Goal: Information Seeking & Learning: Find contact information

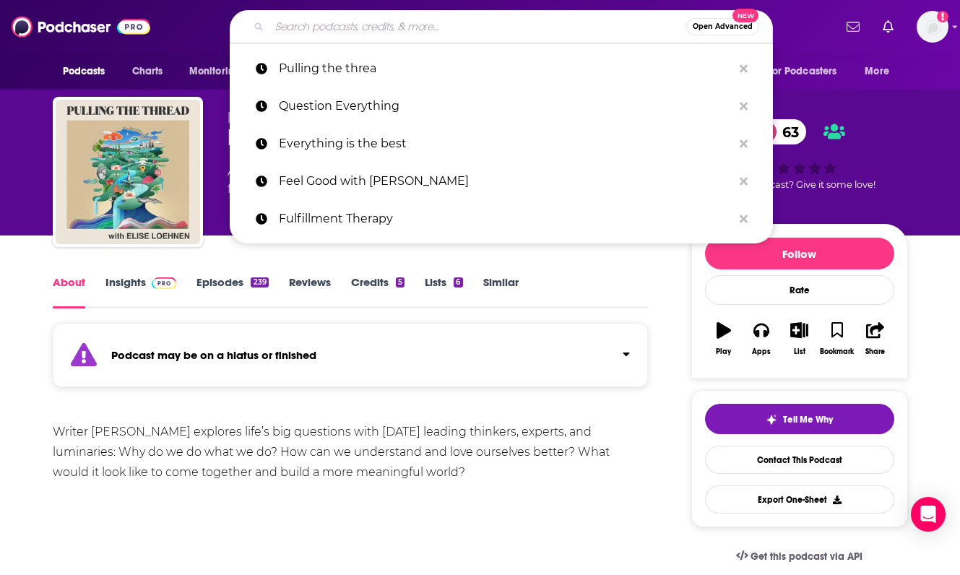
type input "THE PERIOD WHISPERER PODCAST - [MEDICAL_DATA], Menopause, Co…"
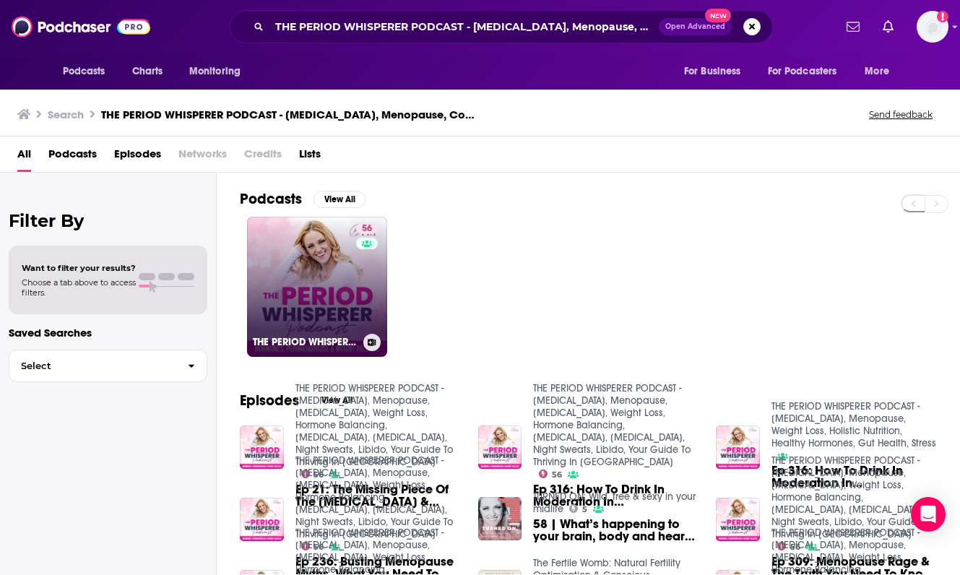
click at [329, 259] on link "56 THE PERIOD WHISPERER PODCAST - [MEDICAL_DATA], Menopause, [MEDICAL_DATA], We…" at bounding box center [317, 287] width 140 height 140
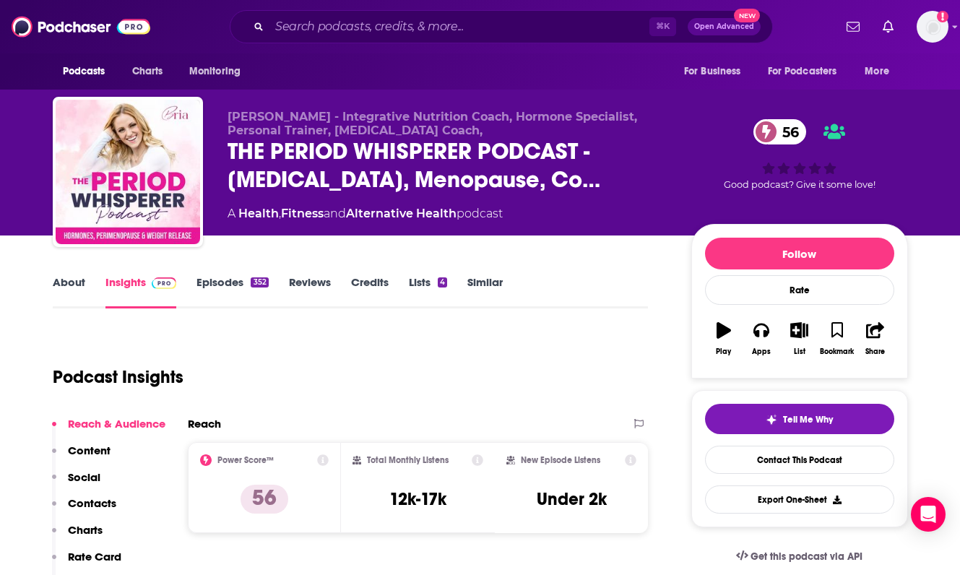
click at [109, 498] on p "Contacts" at bounding box center [92, 503] width 48 height 14
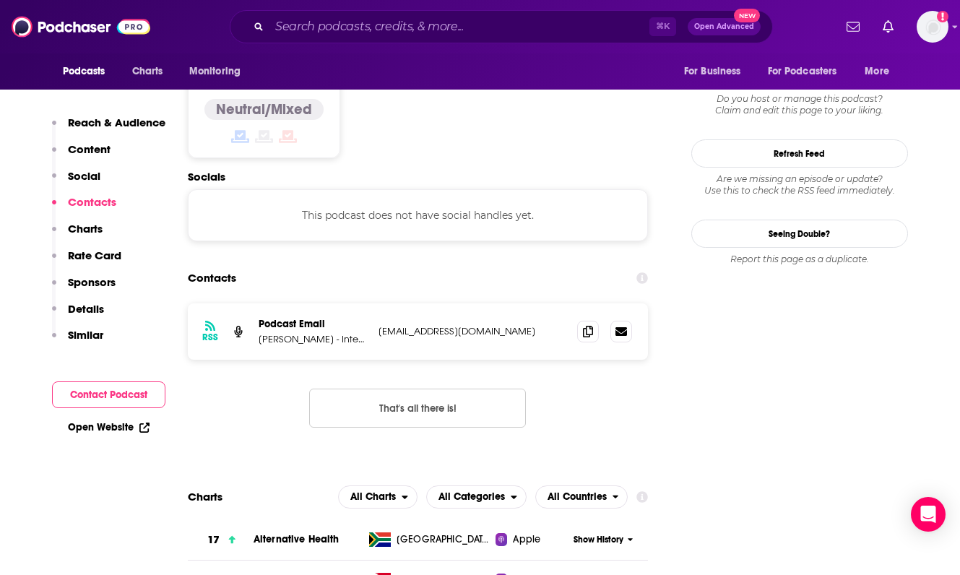
scroll to position [1180, 0]
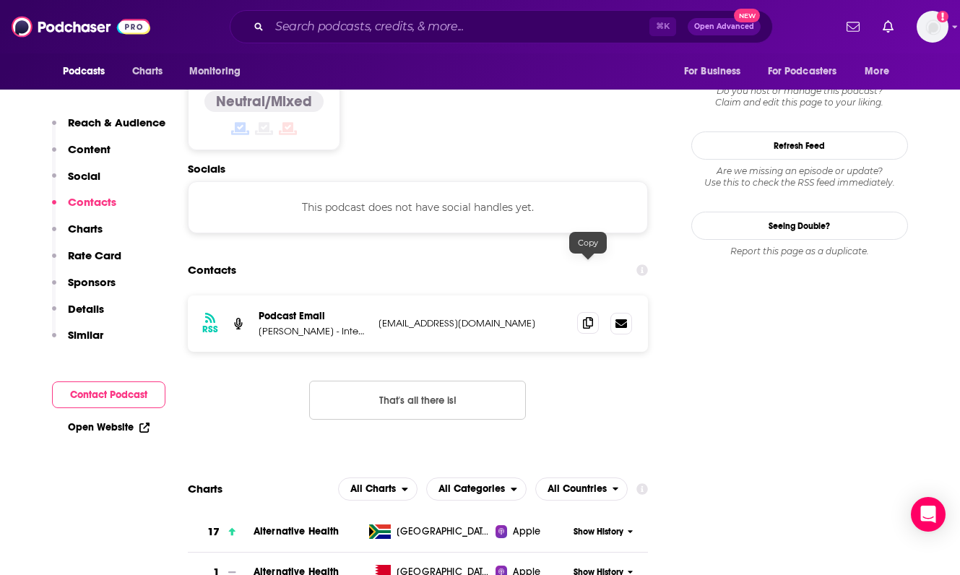
click at [590, 317] on icon at bounding box center [588, 323] width 10 height 12
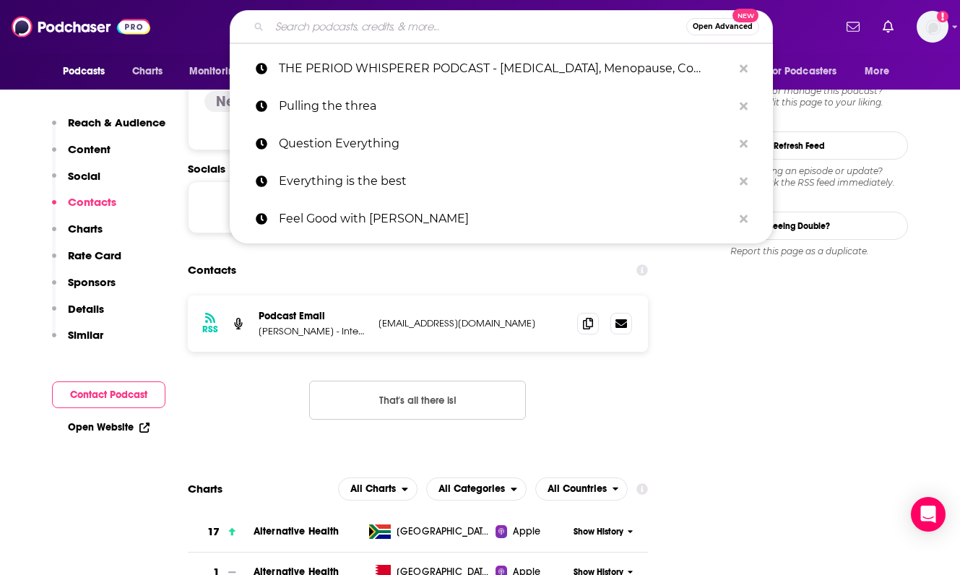
click at [293, 30] on input "Search podcasts, credits, & more..." at bounding box center [478, 26] width 417 height 23
paste input "Dating Intentionally"
type input "Dating Intentionally"
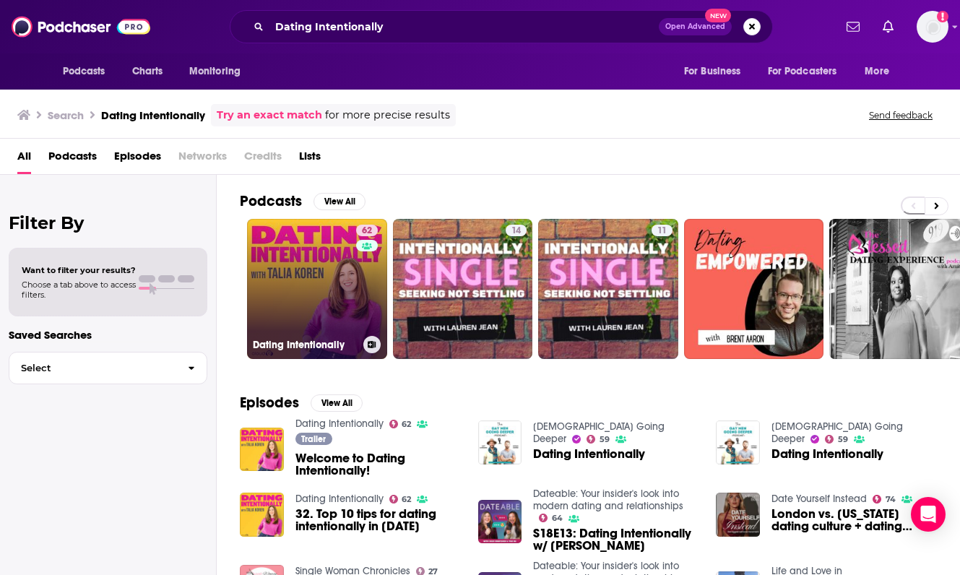
click at [284, 277] on link "62 Dating Intentionally" at bounding box center [317, 289] width 140 height 140
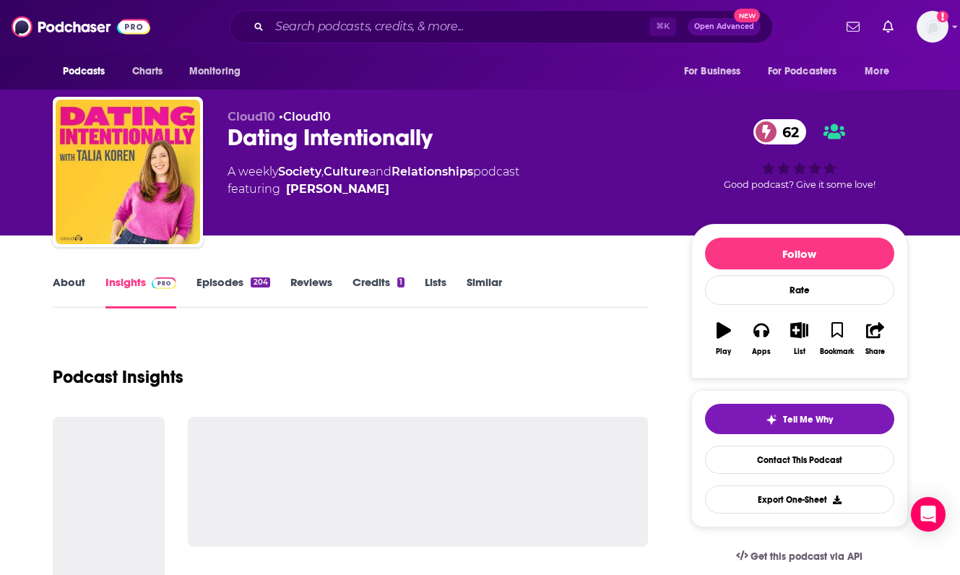
click at [70, 278] on link "About" at bounding box center [69, 291] width 33 height 33
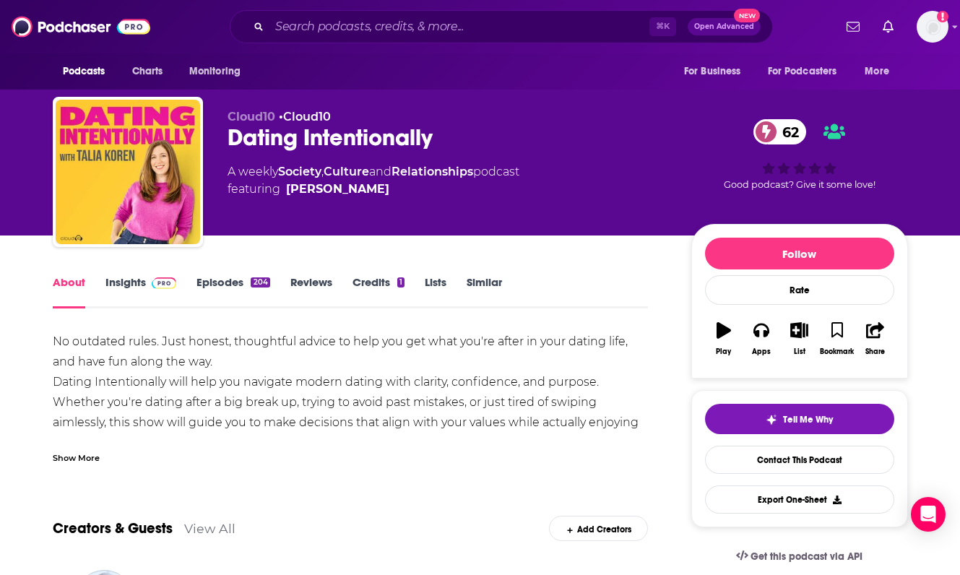
click at [124, 279] on link "Insights" at bounding box center [142, 291] width 72 height 33
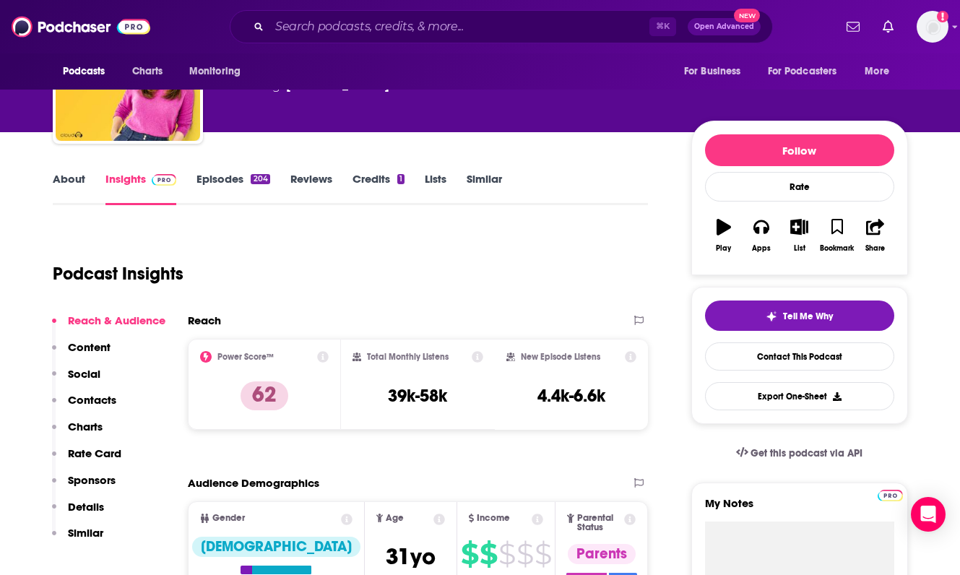
click at [87, 396] on p "Contacts" at bounding box center [92, 400] width 48 height 14
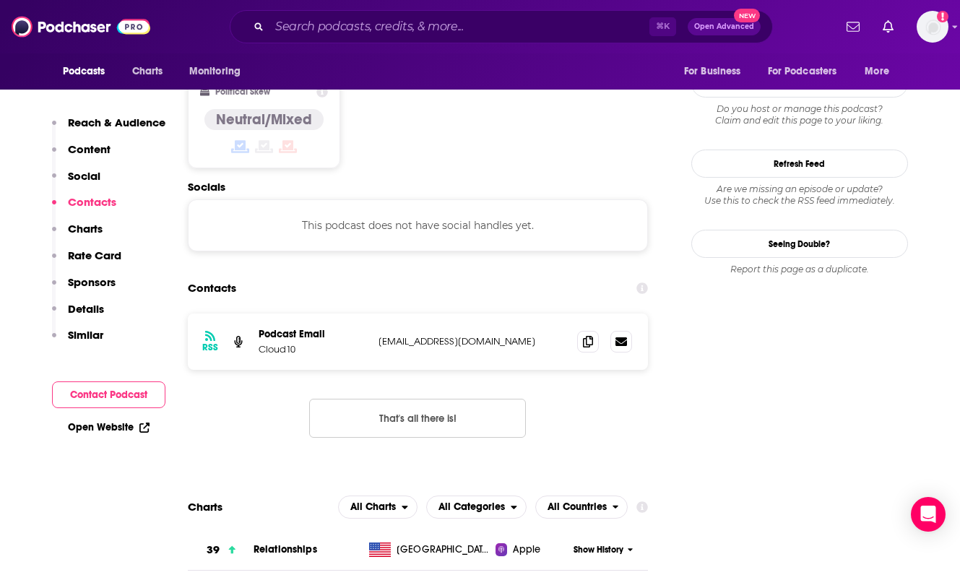
scroll to position [1164, 0]
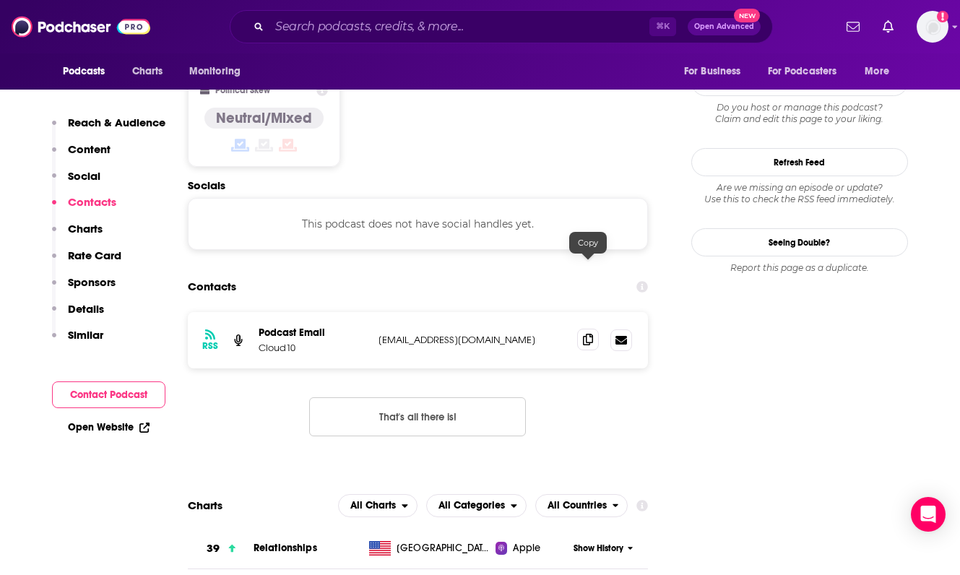
click at [593, 334] on icon at bounding box center [588, 340] width 10 height 12
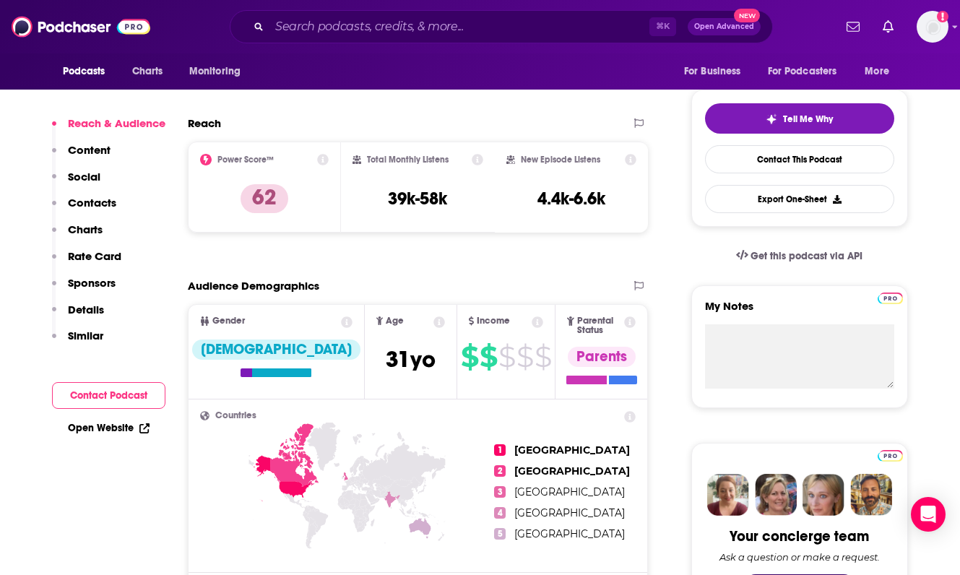
scroll to position [0, 0]
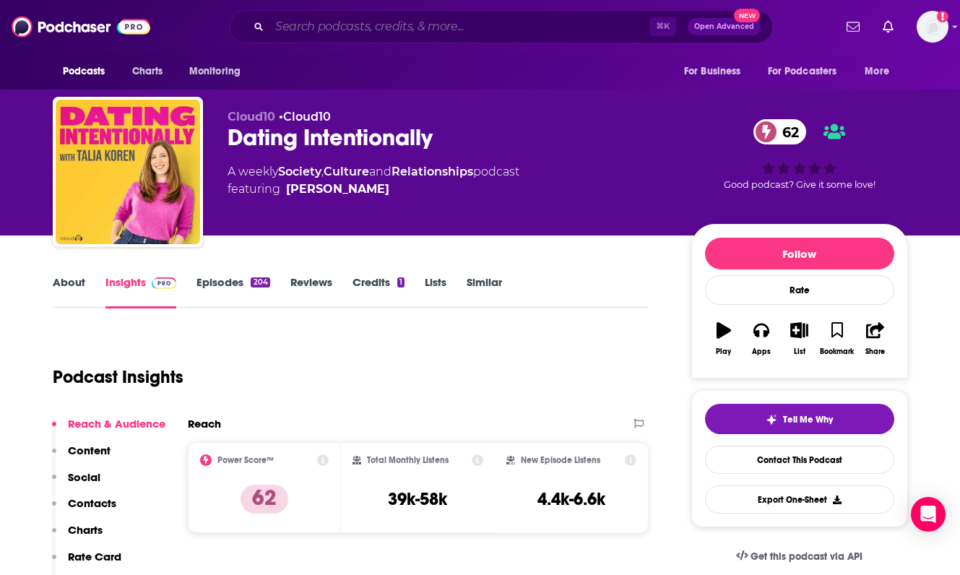
click at [304, 17] on input "Search podcasts, credits, & more..." at bounding box center [460, 26] width 380 height 23
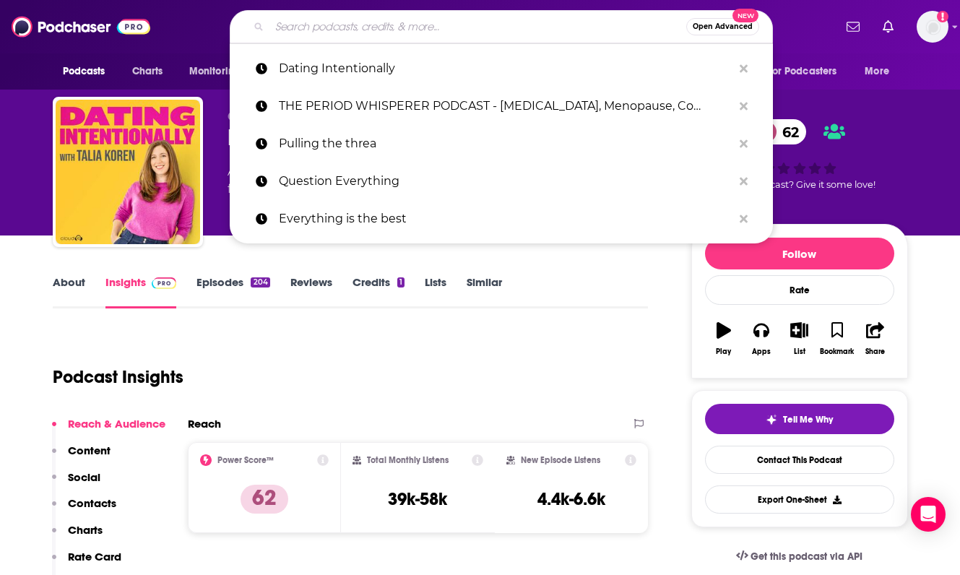
paste input "You Are Not Crazy"
type input "You Are Not Crazy"
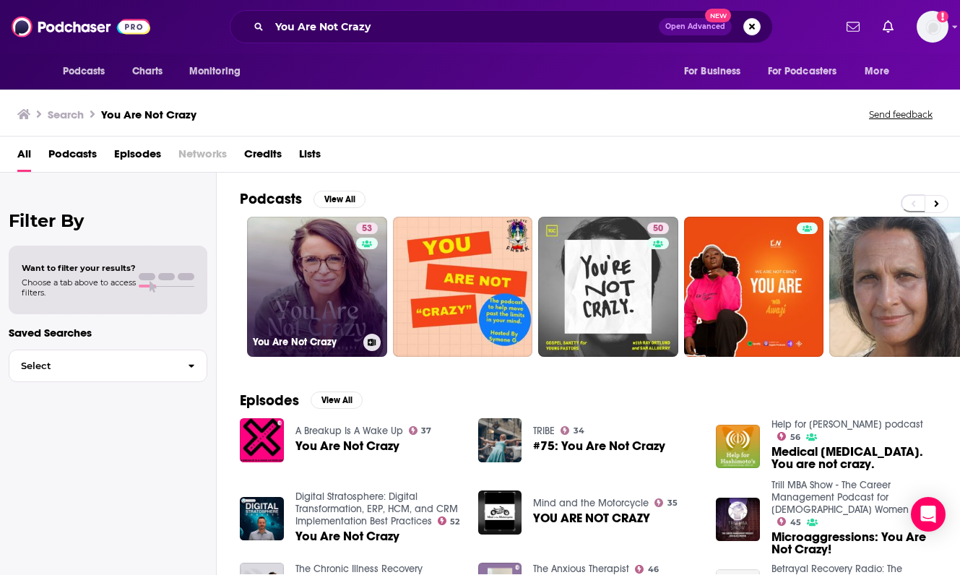
click at [305, 275] on link "53 You Are Not Crazy" at bounding box center [317, 287] width 140 height 140
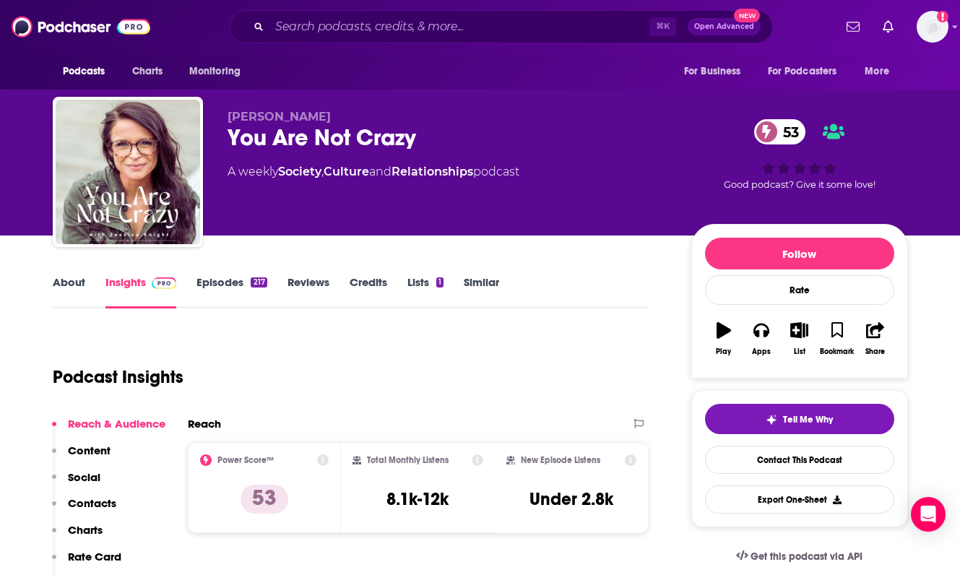
click at [57, 280] on link "About" at bounding box center [69, 291] width 33 height 33
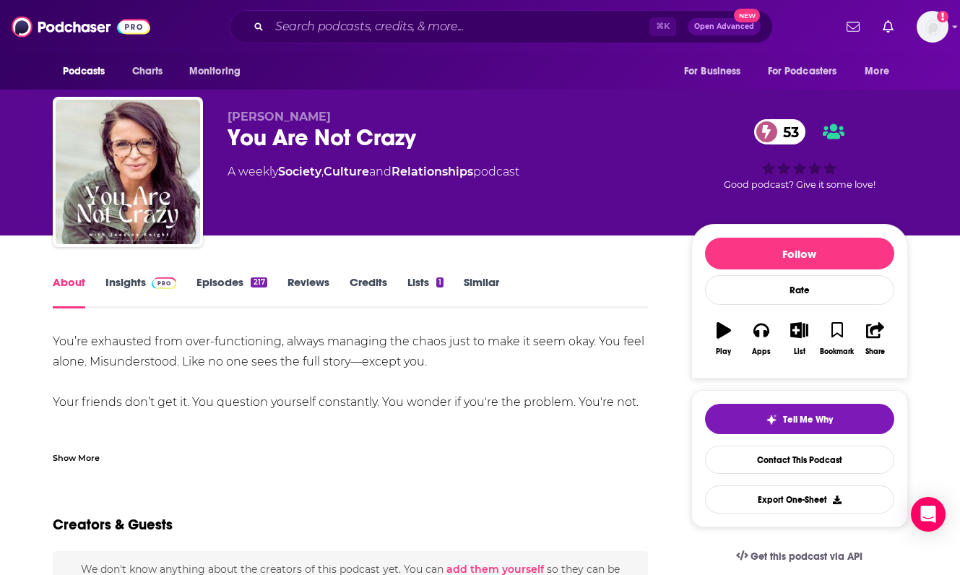
click at [68, 450] on div "Show More" at bounding box center [76, 457] width 47 height 14
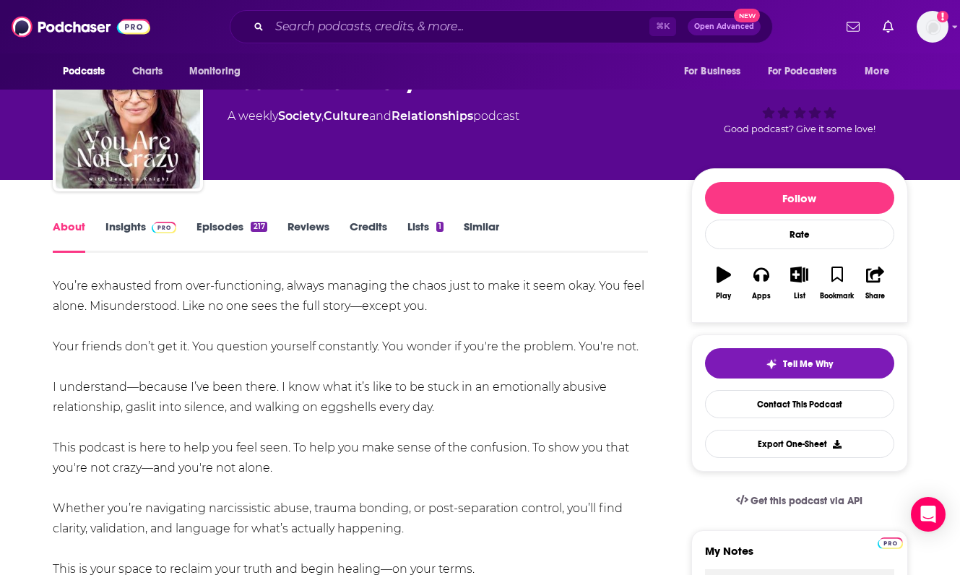
scroll to position [54, 0]
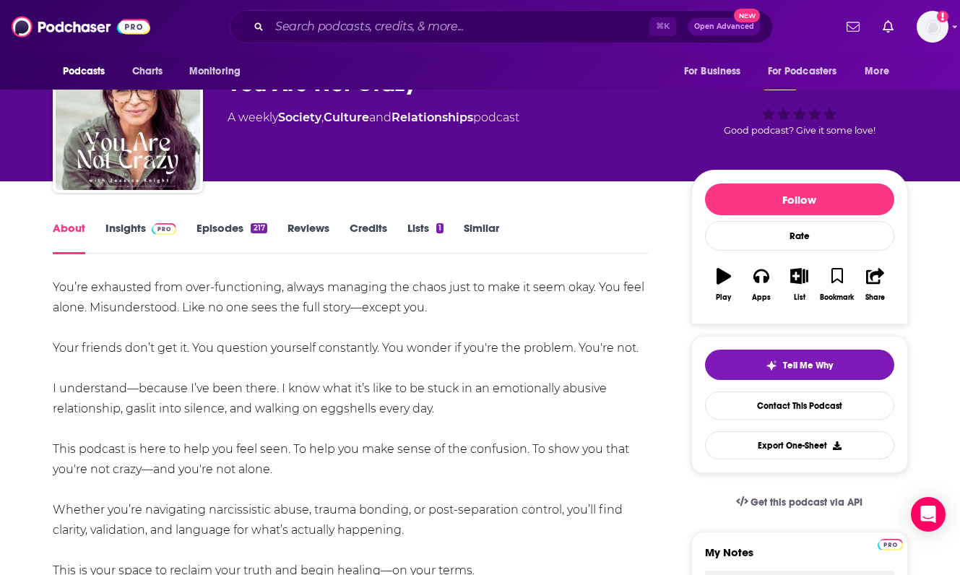
click at [123, 231] on link "Insights" at bounding box center [142, 237] width 72 height 33
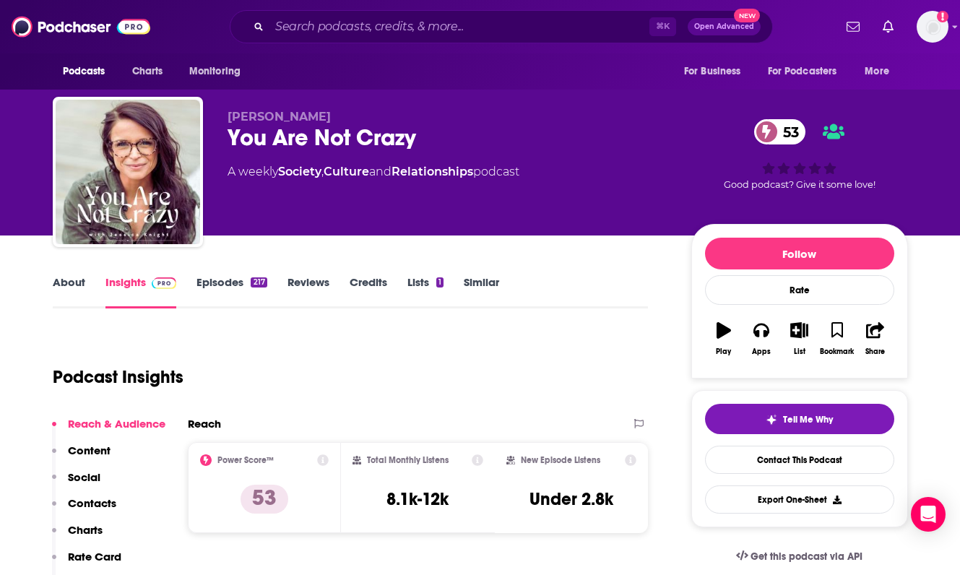
click at [294, 140] on div "You Are Not Crazy 53" at bounding box center [448, 138] width 441 height 28
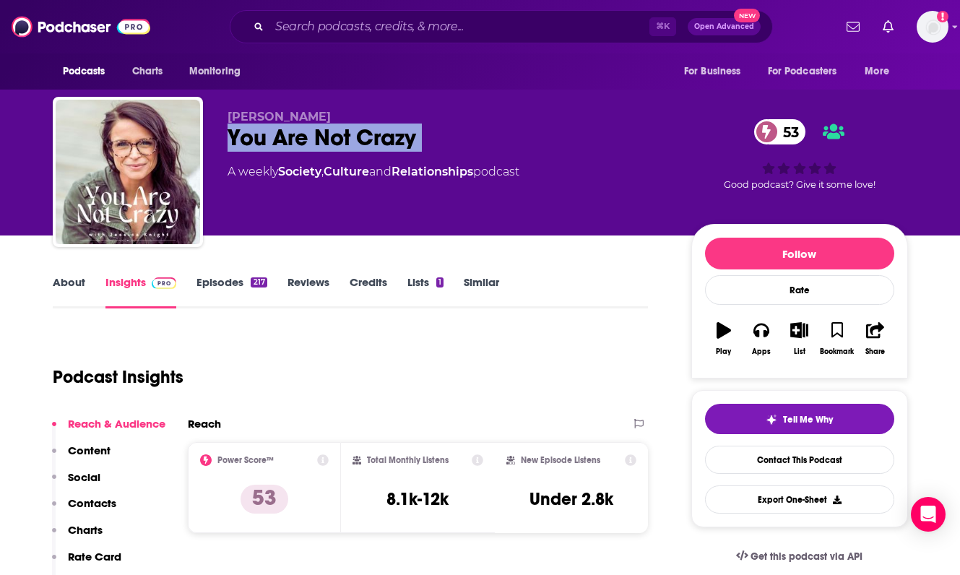
click at [294, 140] on div "You Are Not Crazy 53" at bounding box center [448, 138] width 441 height 28
copy div "You Are Not Crazy 53"
click at [104, 509] on p "Contacts" at bounding box center [92, 503] width 48 height 14
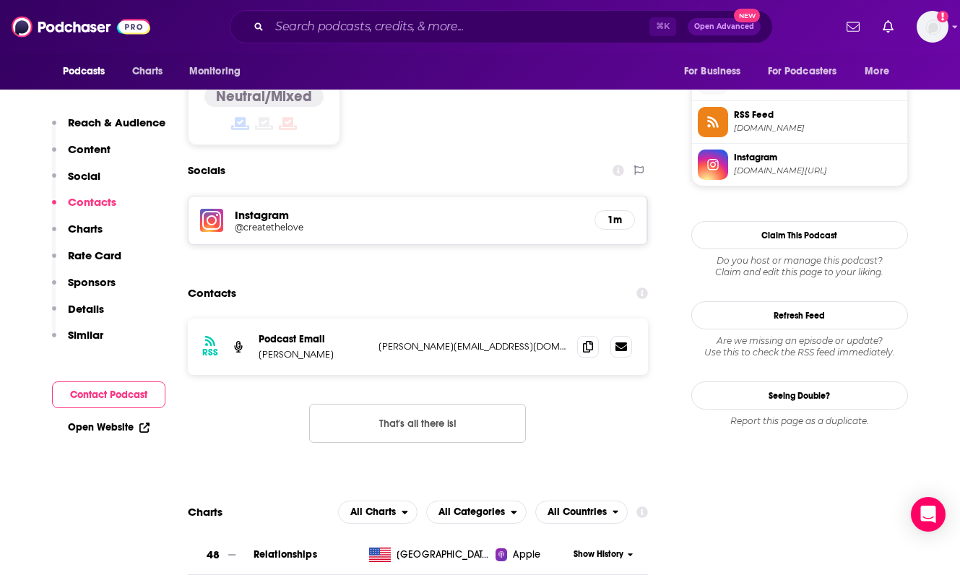
scroll to position [1192, 0]
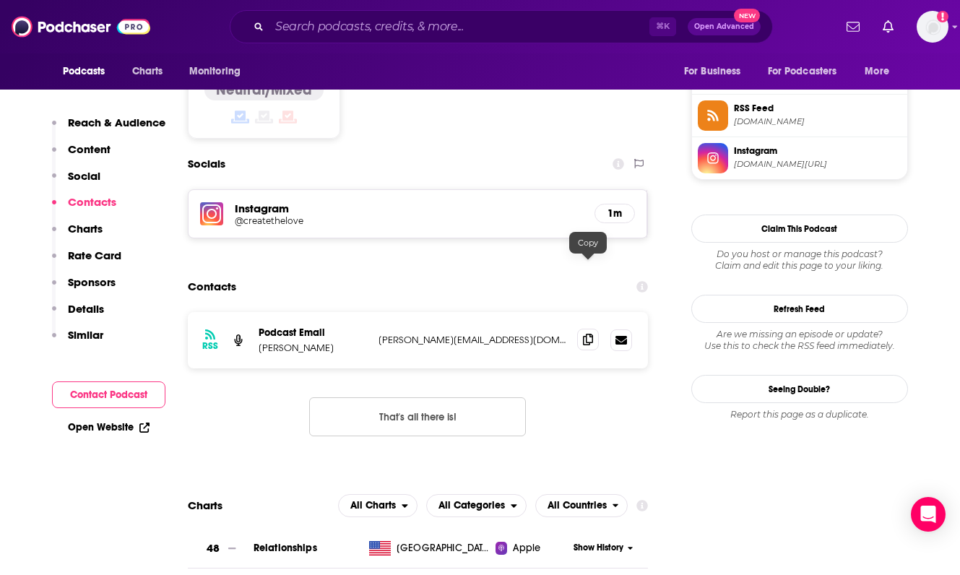
click at [588, 334] on icon at bounding box center [588, 340] width 10 height 12
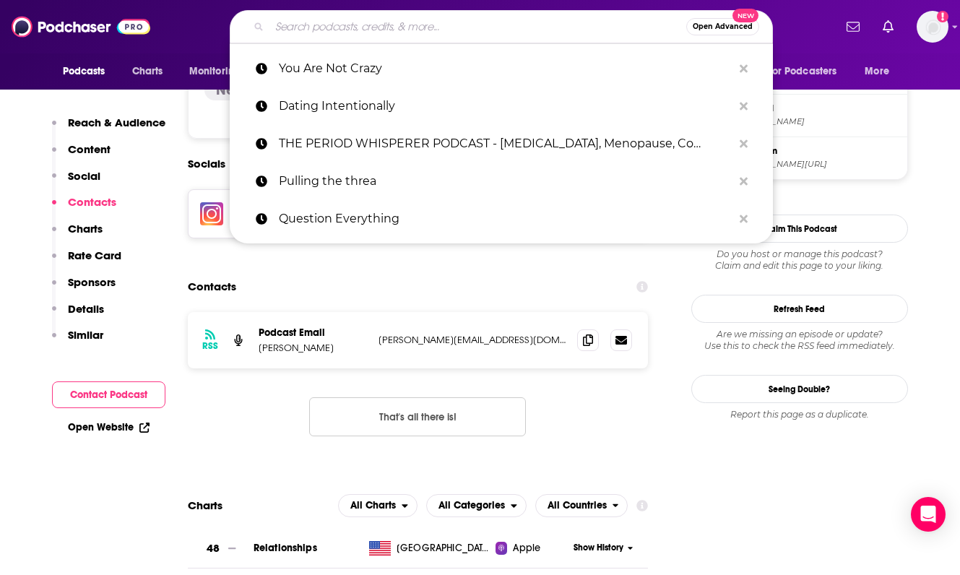
click at [283, 22] on input "Search podcasts, credits, & more..." at bounding box center [478, 26] width 417 height 23
paste input "Women of Impact"
type input "Women of Impact"
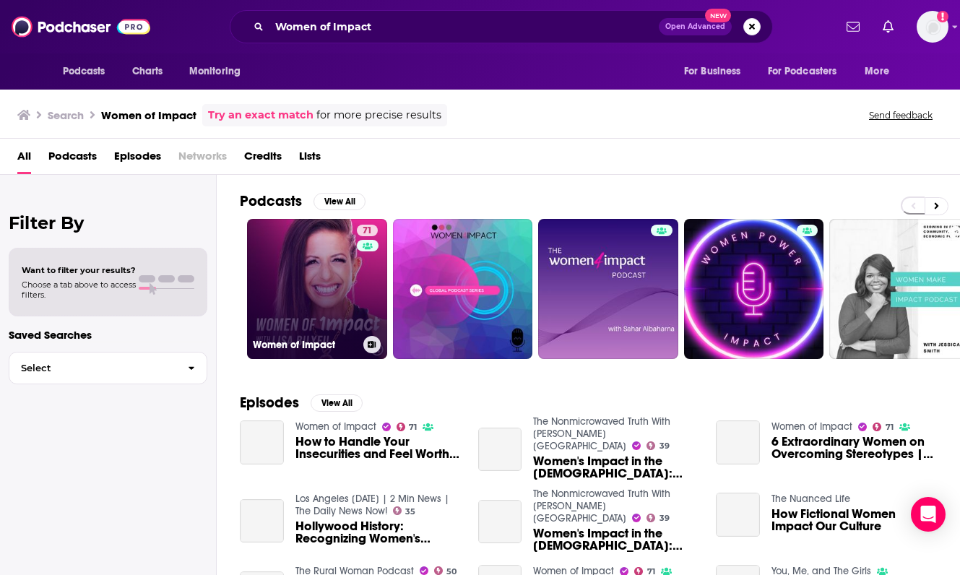
click at [312, 264] on link "71 Women of Impact" at bounding box center [317, 289] width 140 height 140
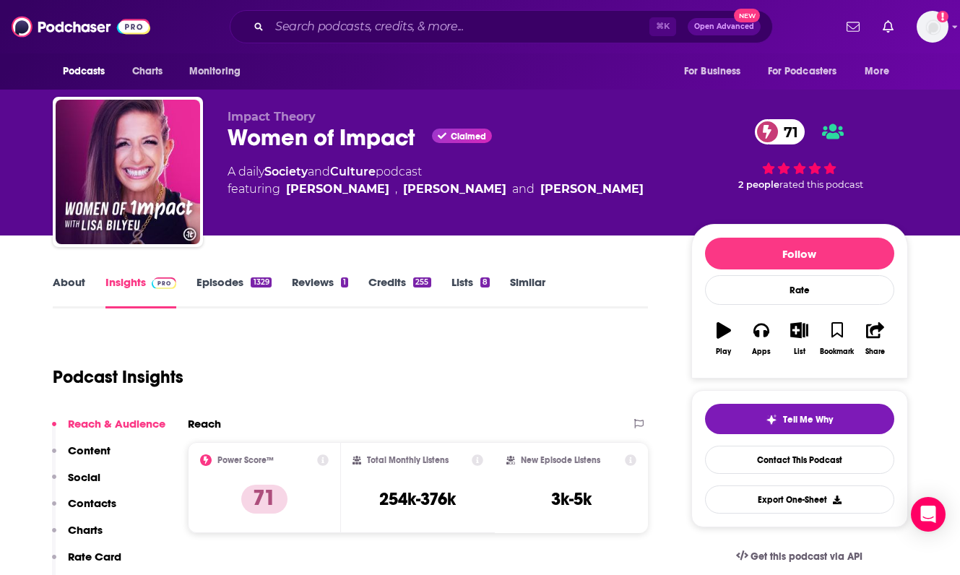
click at [69, 281] on link "About" at bounding box center [69, 291] width 33 height 33
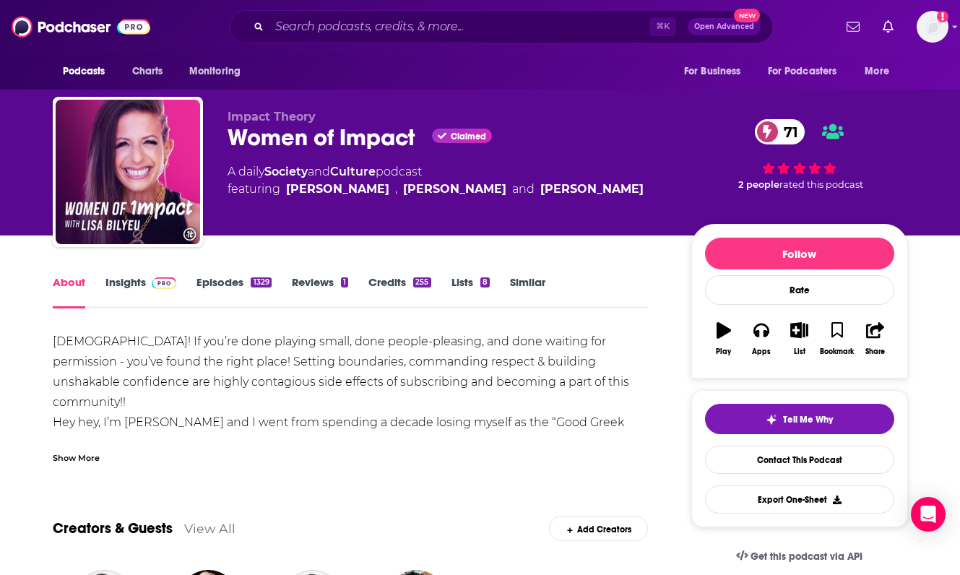
click at [155, 280] on img at bounding box center [164, 284] width 25 height 12
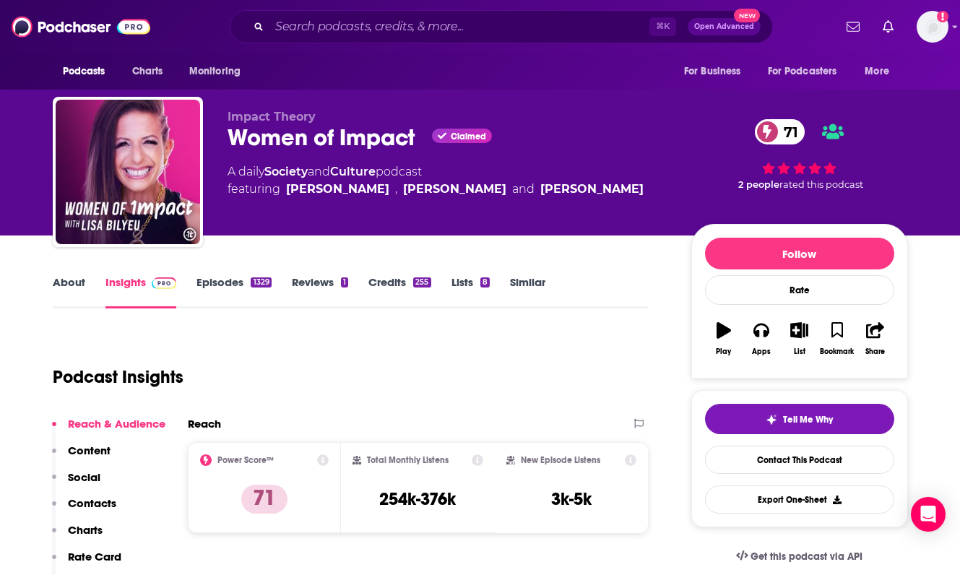
click at [103, 507] on p "Contacts" at bounding box center [92, 503] width 48 height 14
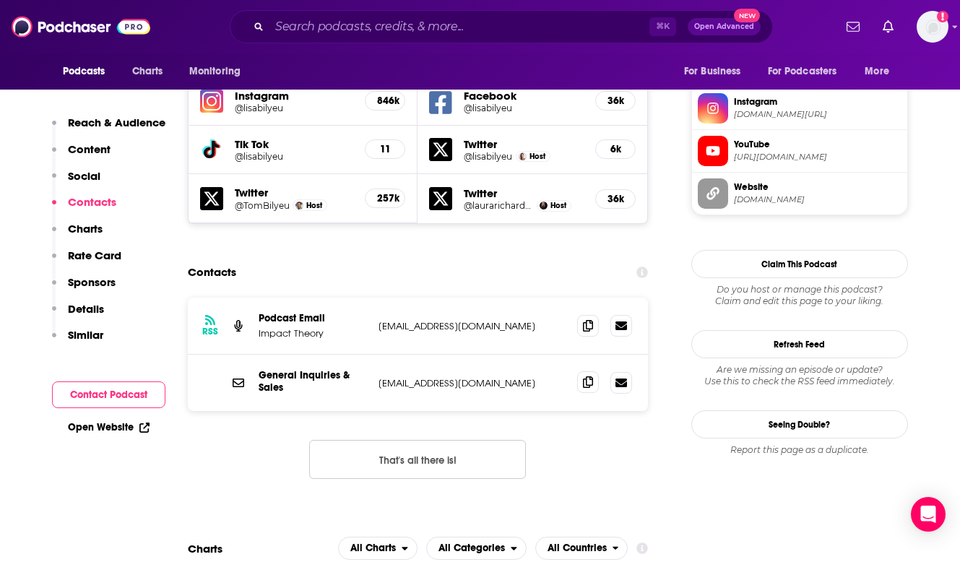
scroll to position [1358, 0]
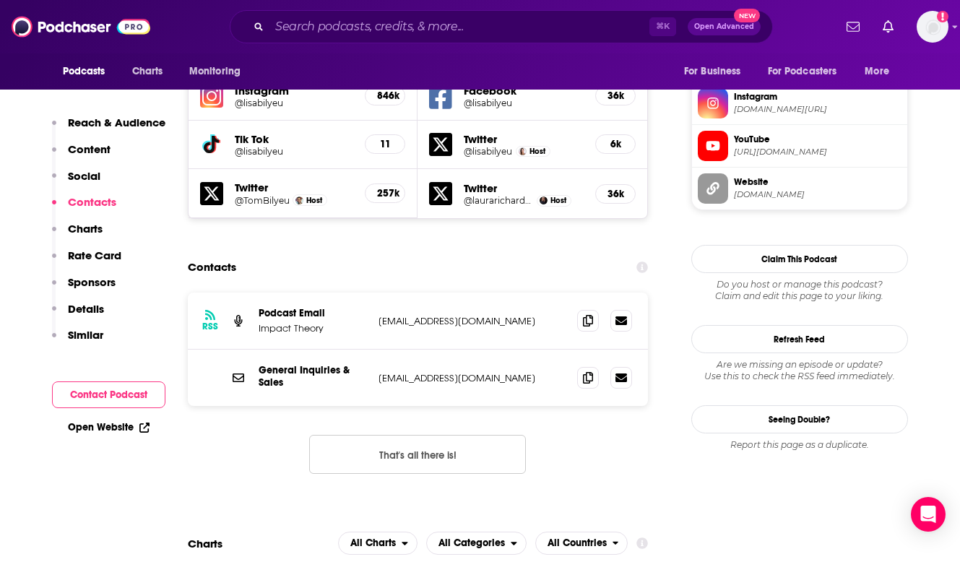
click at [584, 293] on div "RSS Podcast Email Impact Theory [EMAIL_ADDRESS][DOMAIN_NAME] [EMAIL_ADDRESS][DO…" at bounding box center [418, 321] width 461 height 57
click at [587, 314] on icon at bounding box center [588, 320] width 10 height 12
click at [583, 371] on icon at bounding box center [588, 377] width 10 height 12
click at [590, 314] on icon at bounding box center [588, 320] width 10 height 12
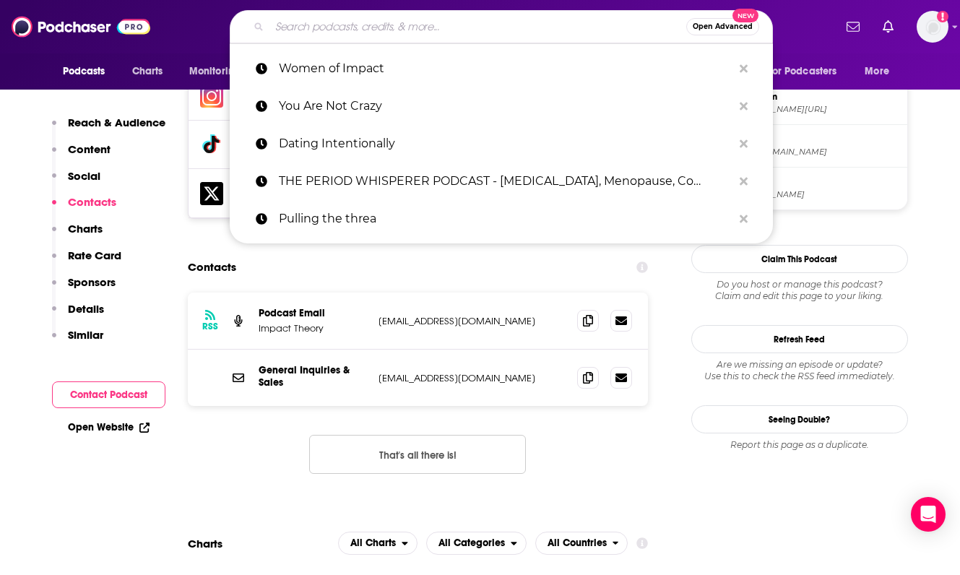
click at [285, 21] on input "Search podcasts, credits, & more..." at bounding box center [478, 26] width 417 height 23
paste input "Heart of Dating"
type input "Heart of Dating"
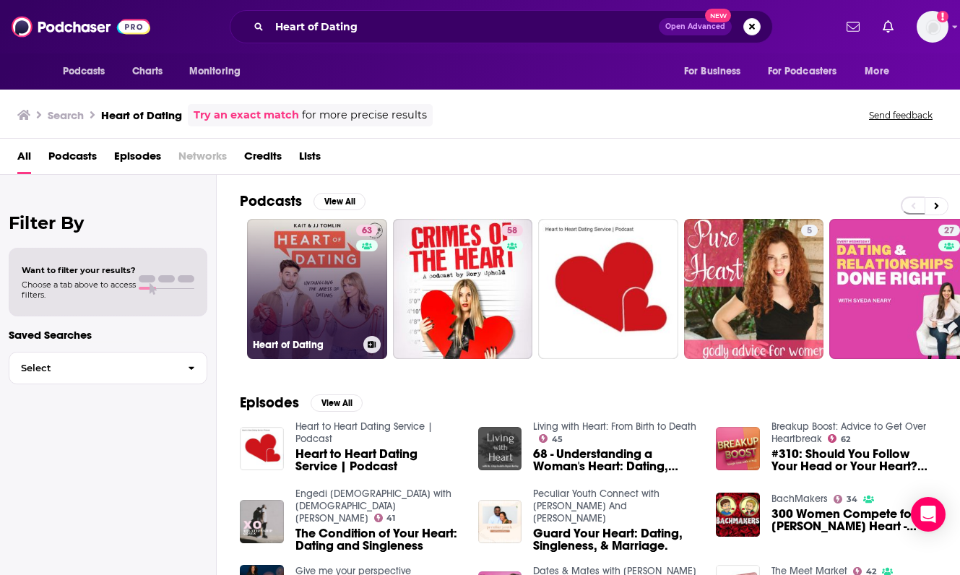
click at [294, 253] on link "63 Heart of Dating" at bounding box center [317, 289] width 140 height 140
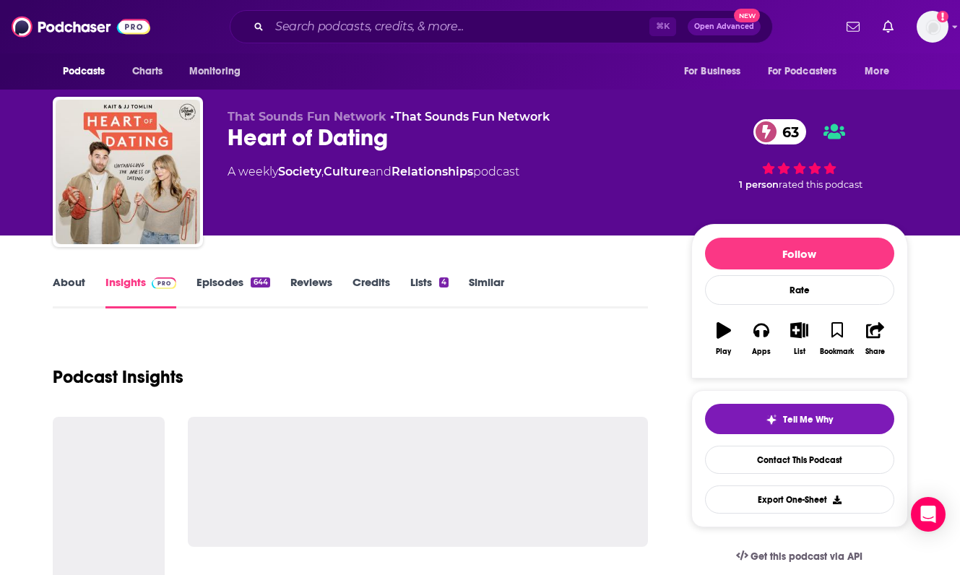
click at [82, 276] on link "About" at bounding box center [69, 291] width 33 height 33
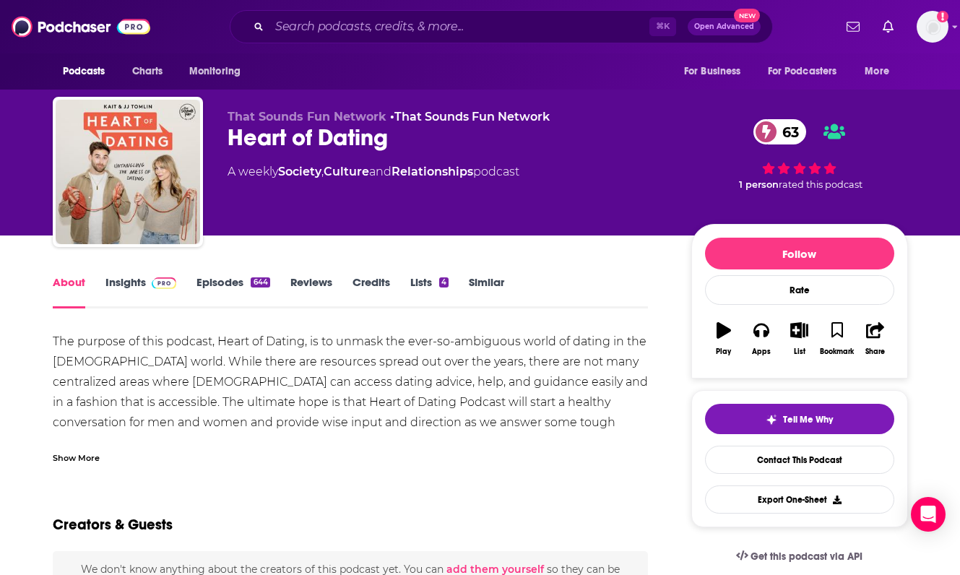
click at [298, 38] on div "⌘ K Open Advanced New" at bounding box center [501, 26] width 543 height 33
click at [298, 31] on input "Search podcasts, credits, & more..." at bounding box center [460, 26] width 380 height 23
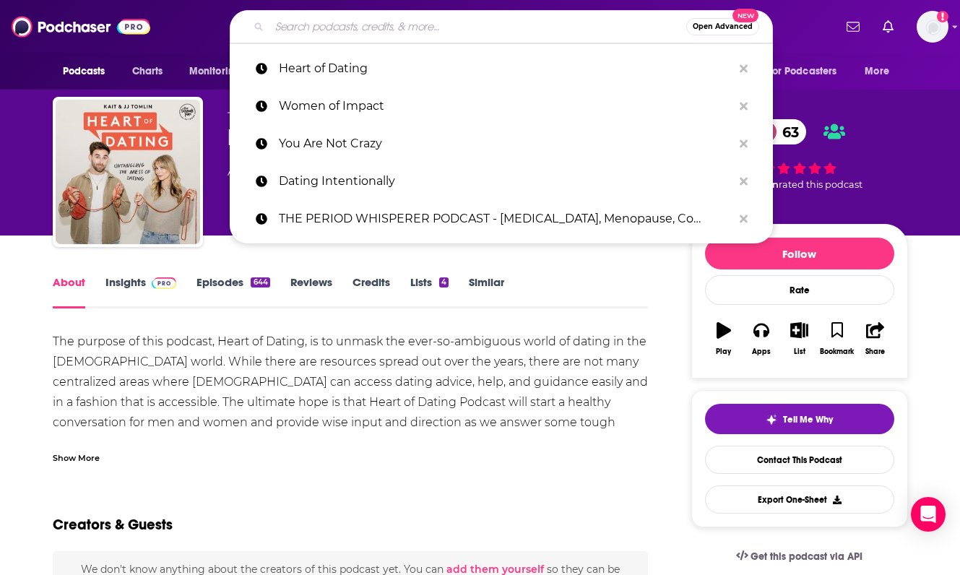
paste input "The Empowered Wife Podcast: Marriage Help with [PERSON_NAME]"
type input "The Empowered Wife Podcast: Marriage Help with [PERSON_NAME]"
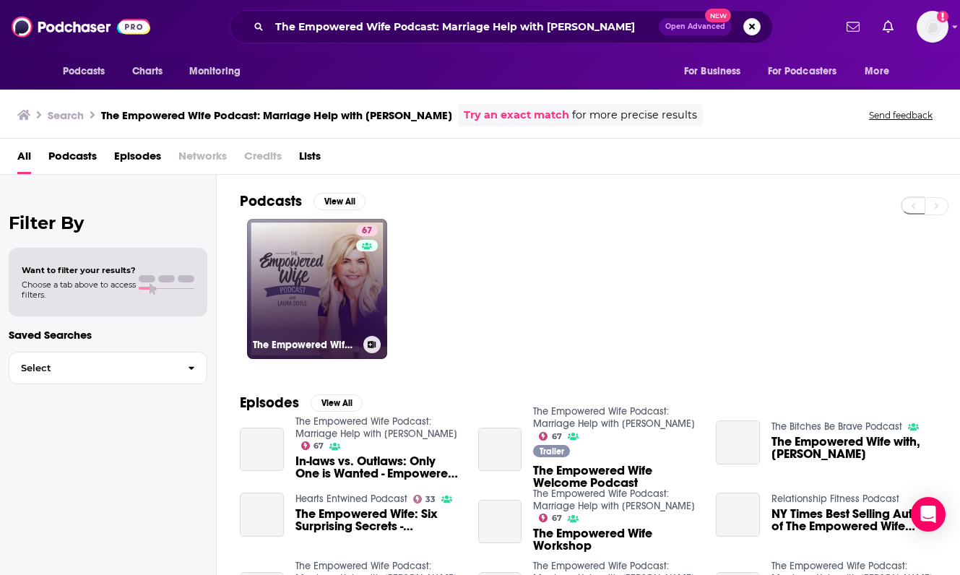
click at [291, 276] on link "67 The Empowered Wife Podcast: Marriage Help with [PERSON_NAME]" at bounding box center [317, 289] width 140 height 140
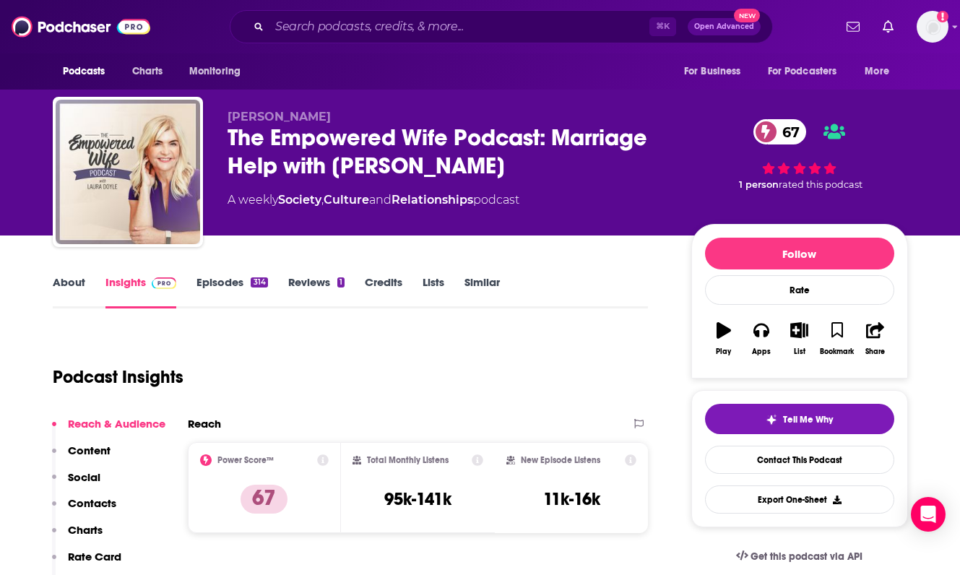
click at [59, 286] on link "About" at bounding box center [69, 291] width 33 height 33
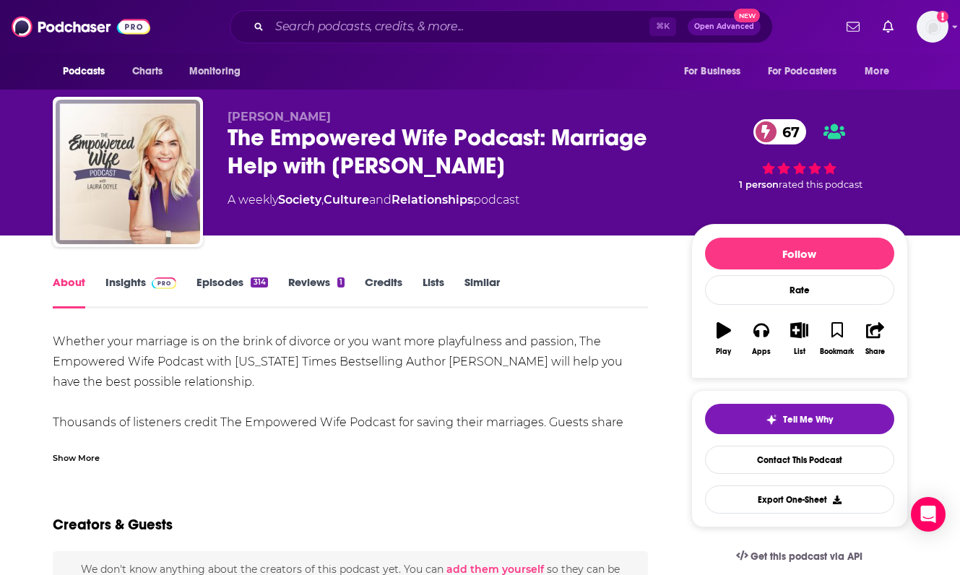
click at [85, 456] on div "Show More" at bounding box center [76, 457] width 47 height 14
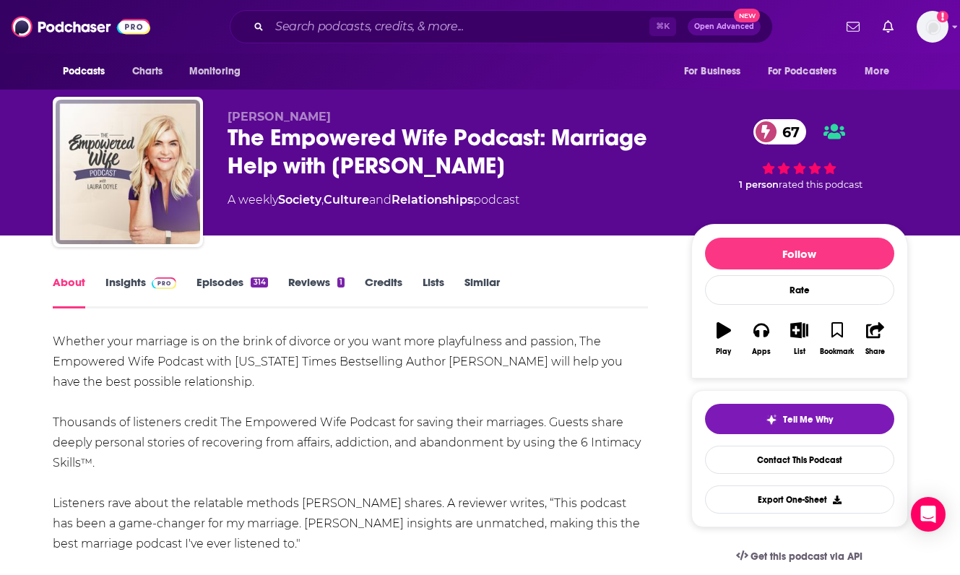
click at [136, 278] on link "Insights" at bounding box center [142, 291] width 72 height 33
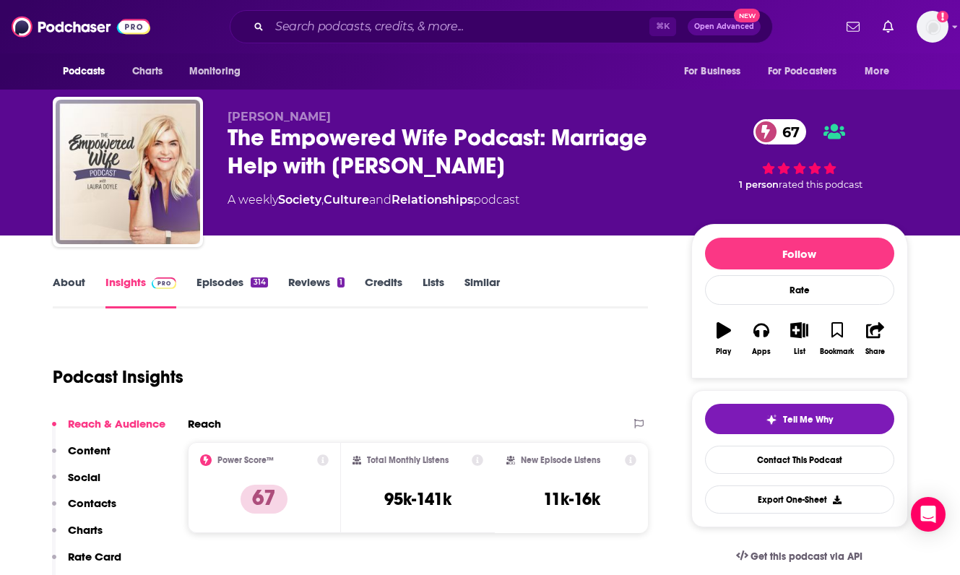
click at [103, 499] on p "Contacts" at bounding box center [92, 503] width 48 height 14
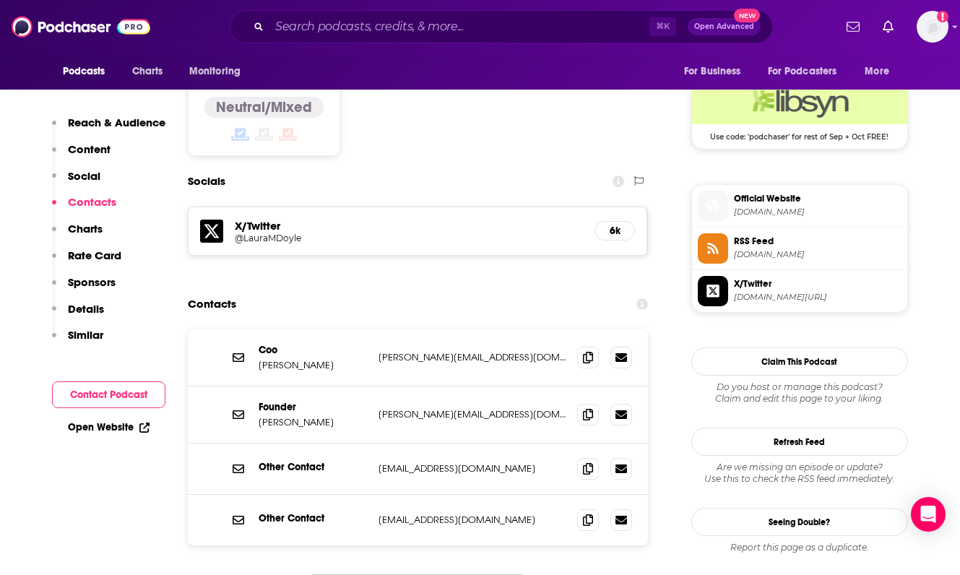
scroll to position [1175, 0]
click at [586, 345] on span at bounding box center [588, 356] width 22 height 22
